Goal: Obtain resource: Obtain resource

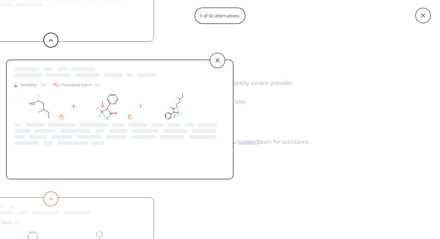
click at [53, 201] on button at bounding box center [50, 198] width 15 height 15
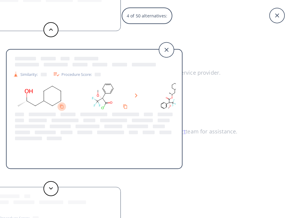
click at [62, 106] on icon "Copy to clipboard" at bounding box center [62, 106] width 4 height 4
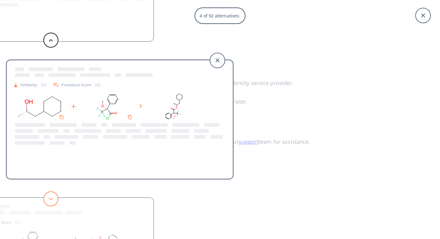
click at [50, 199] on icon at bounding box center [51, 199] width 4 height 3
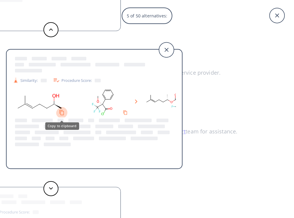
click at [62, 111] on icon "Copy to clipboard" at bounding box center [62, 113] width 6 height 6
